Goal: Find specific page/section: Find specific page/section

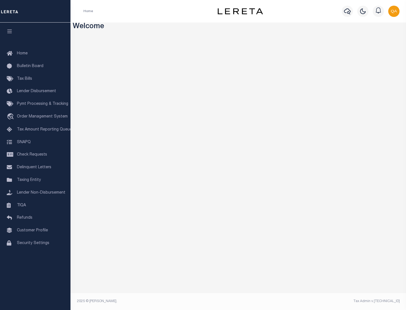
click at [35, 205] on link "TIQA" at bounding box center [35, 205] width 70 height 13
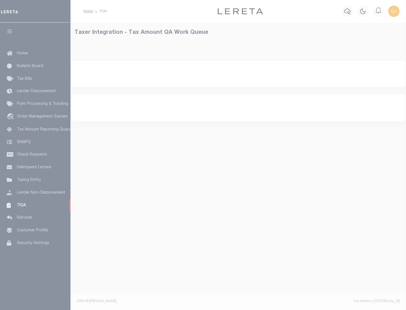
select select "200"
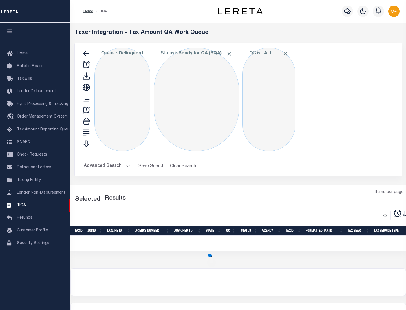
select select "200"
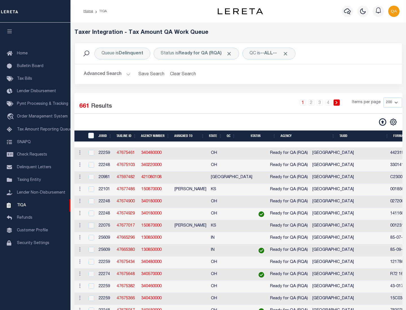
click at [231, 54] on span "Click to Remove" at bounding box center [229, 54] width 6 height 6
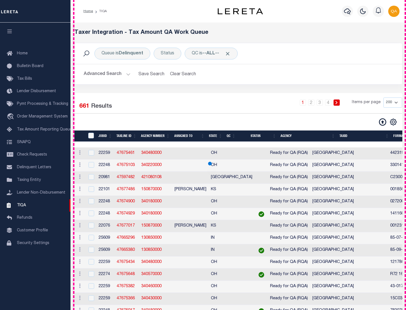
scroll to position [1204, 0]
